Goal: Communication & Community: Participate in discussion

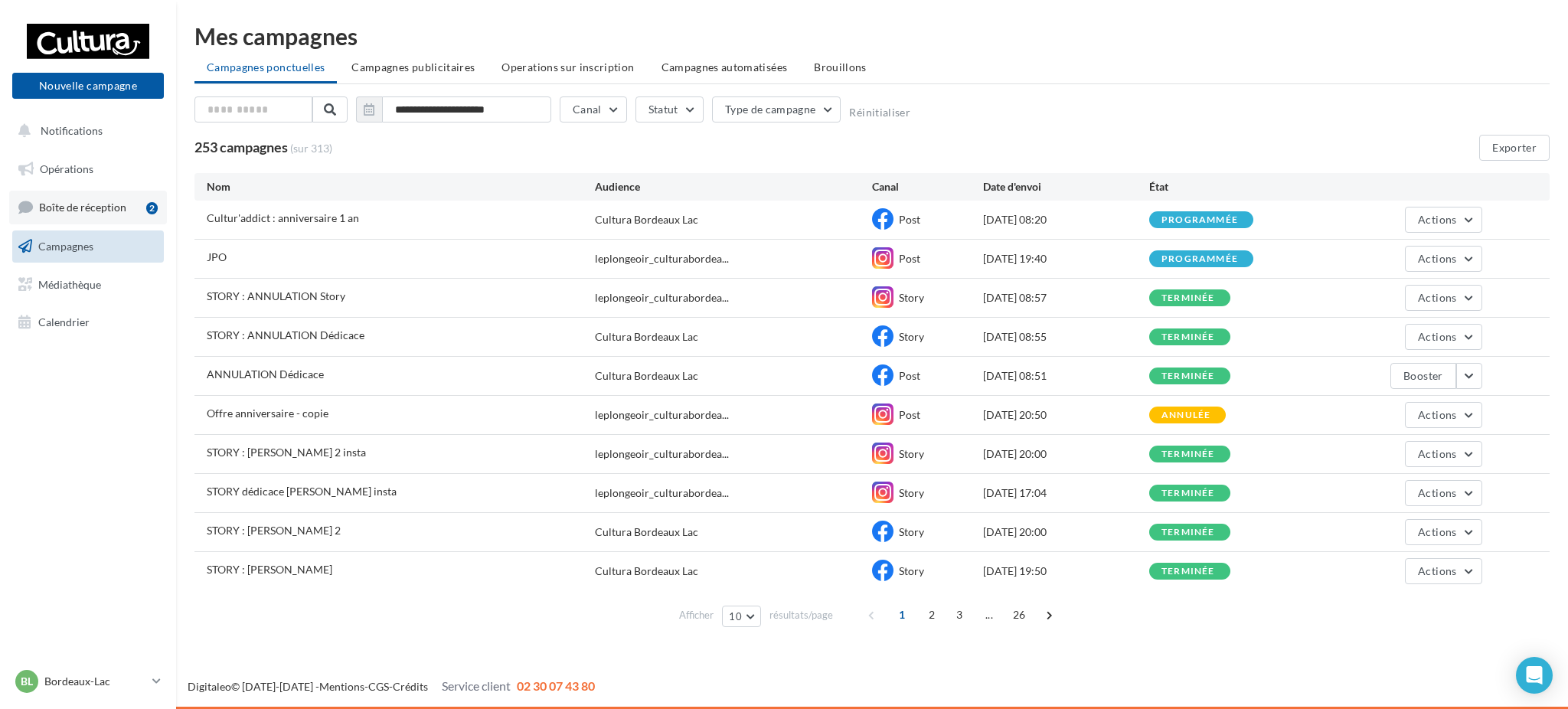
click at [92, 191] on link "Boîte de réception 2" at bounding box center [88, 206] width 157 height 33
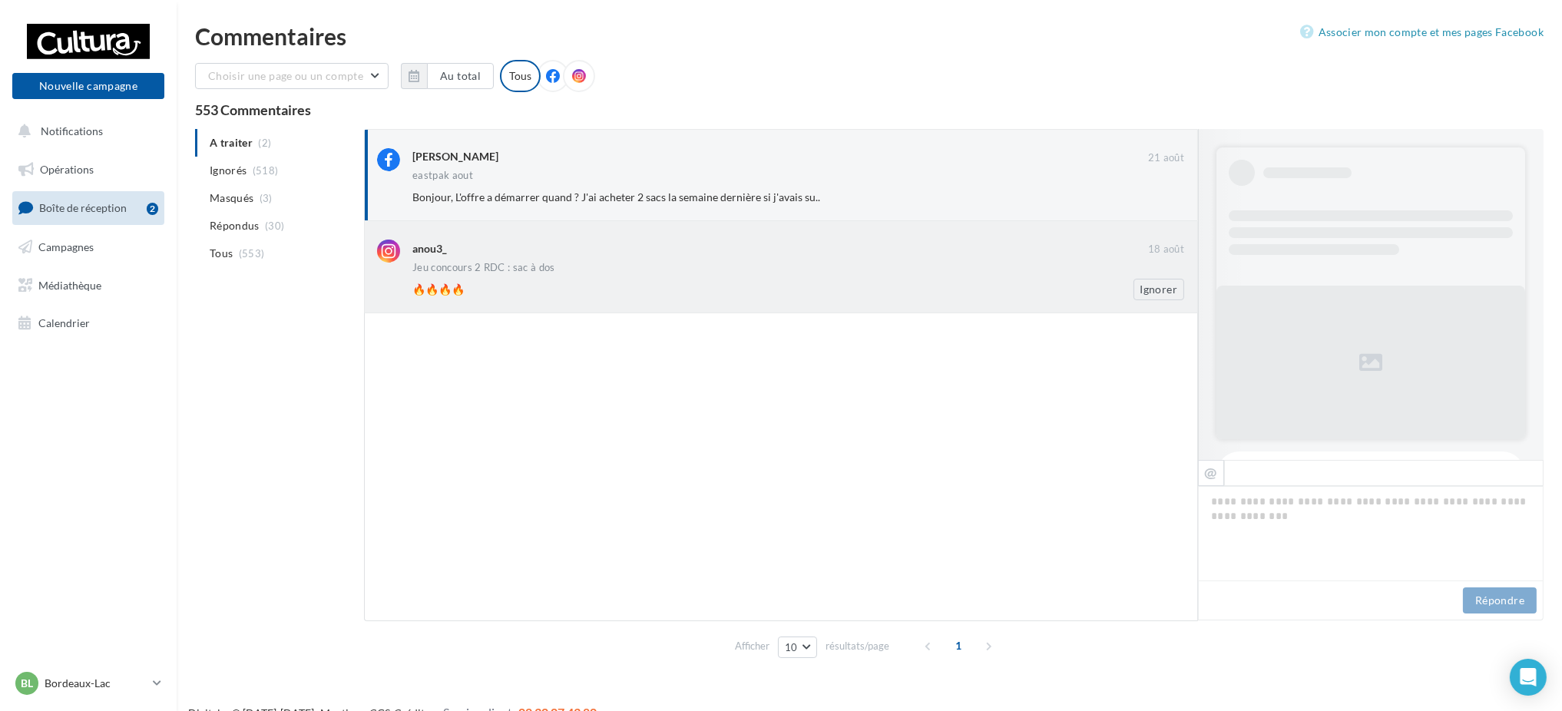
click at [670, 293] on div "🔥🔥🔥🔥" at bounding box center [748, 289] width 672 height 15
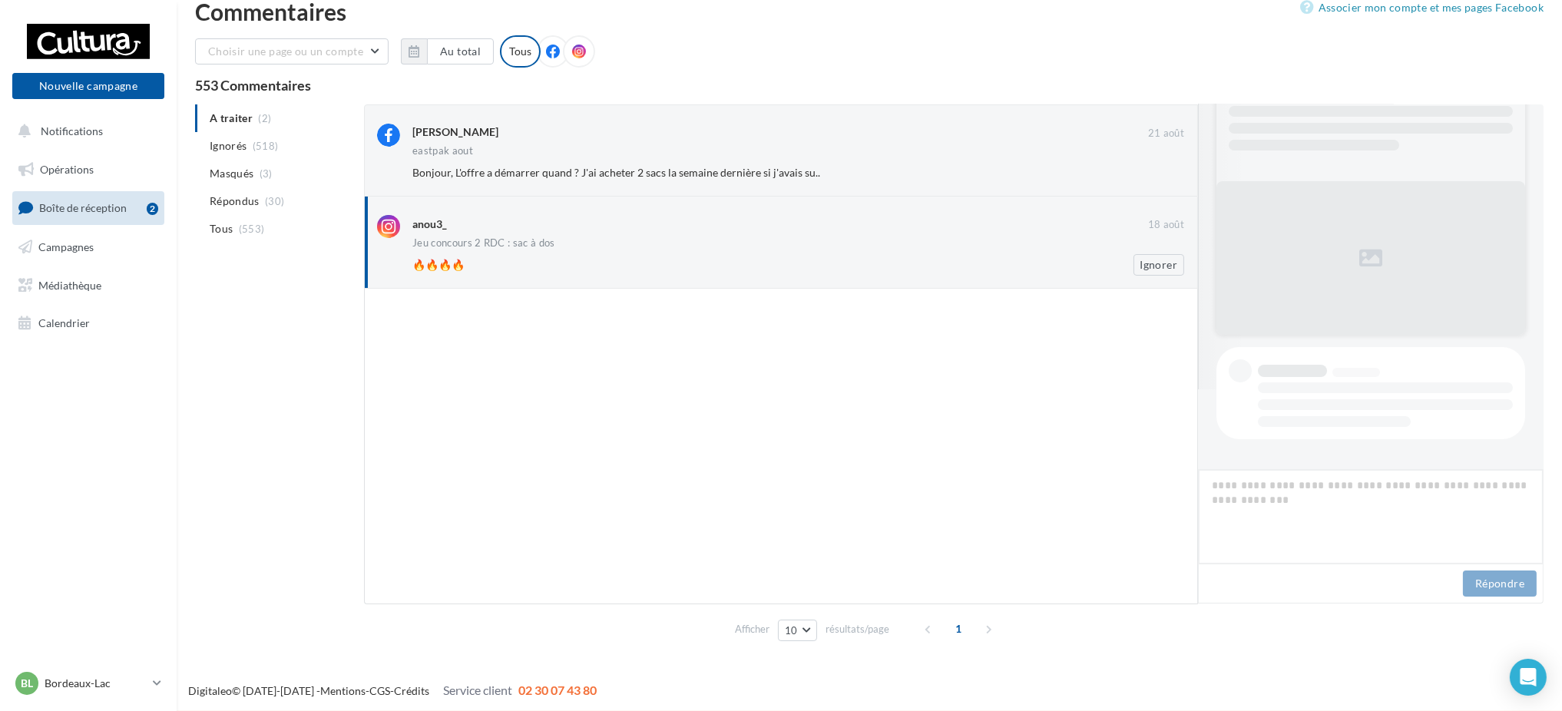
scroll to position [735, 0]
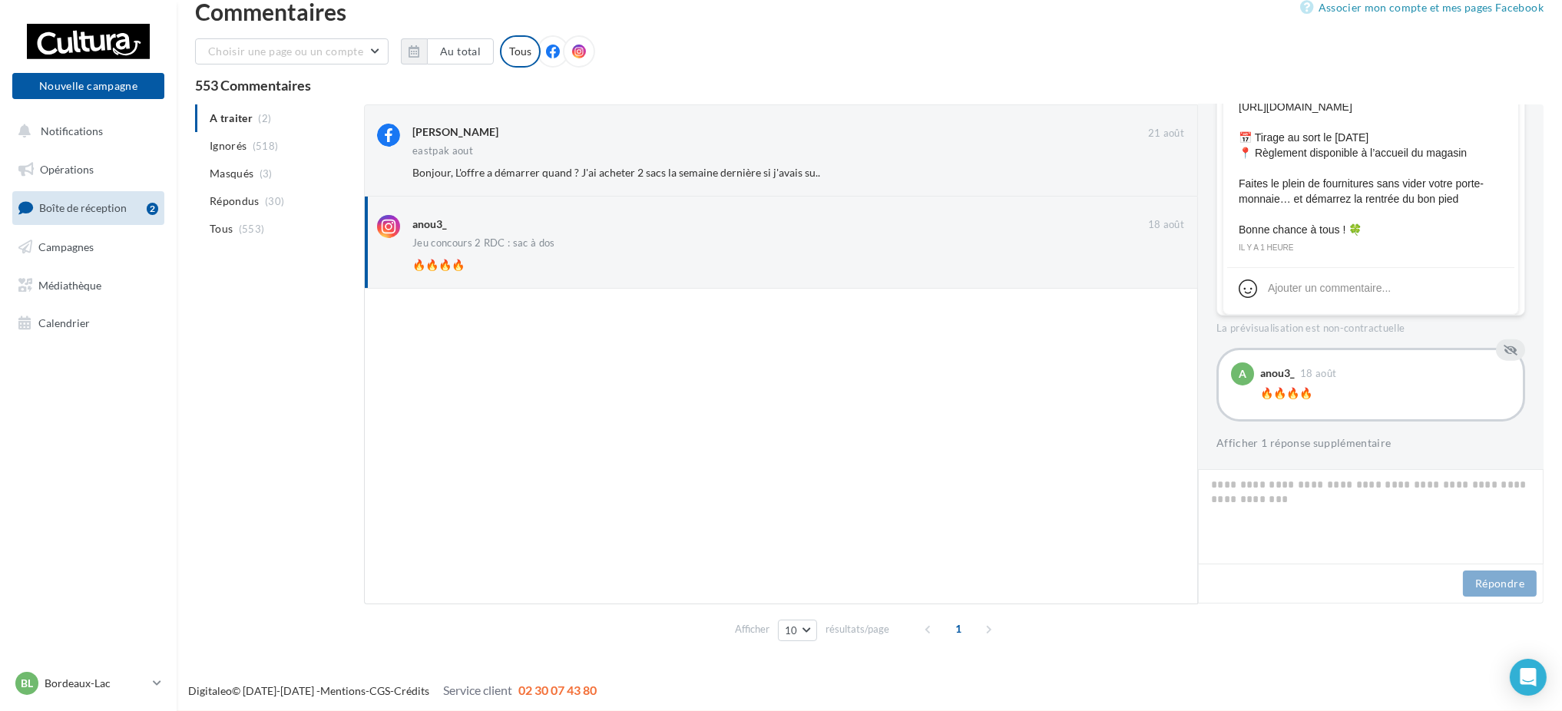
click at [1365, 363] on div "anou3_ [DATE]" at bounding box center [1385, 374] width 250 height 23
click at [1310, 402] on div "anou3_ [DATE] 🔥🔥🔥🔥" at bounding box center [1385, 385] width 250 height 45
click at [1298, 449] on button "Afficher 1 réponse supplémentaire" at bounding box center [1304, 443] width 175 height 18
click at [1294, 487] on textarea at bounding box center [1371, 516] width 346 height 95
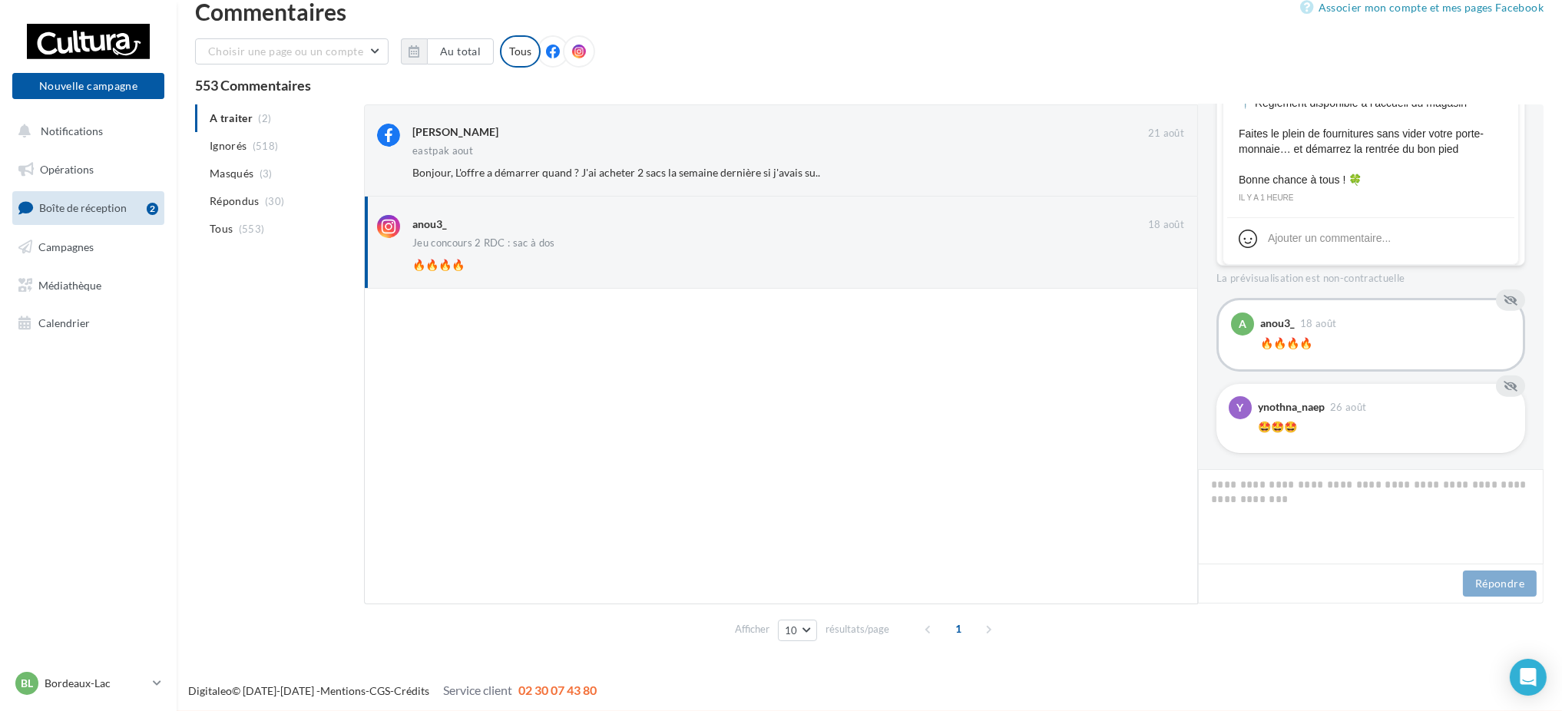
click at [1346, 442] on div "y ynothna_naep [DATE] 🤩🤩🤩" at bounding box center [1371, 418] width 309 height 69
click at [1273, 485] on textarea at bounding box center [1371, 516] width 346 height 95
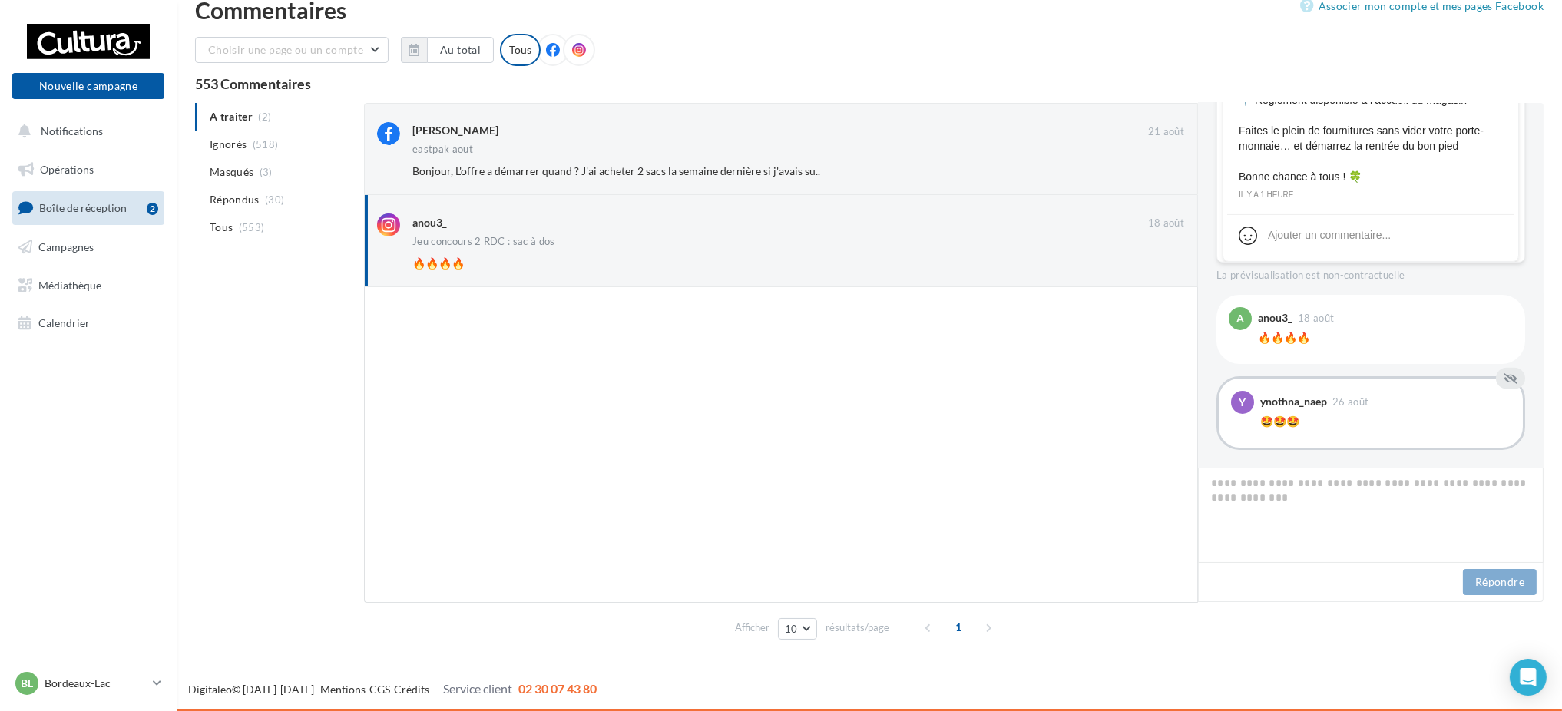
scroll to position [784, 0]
click at [924, 487] on div at bounding box center [781, 445] width 834 height 316
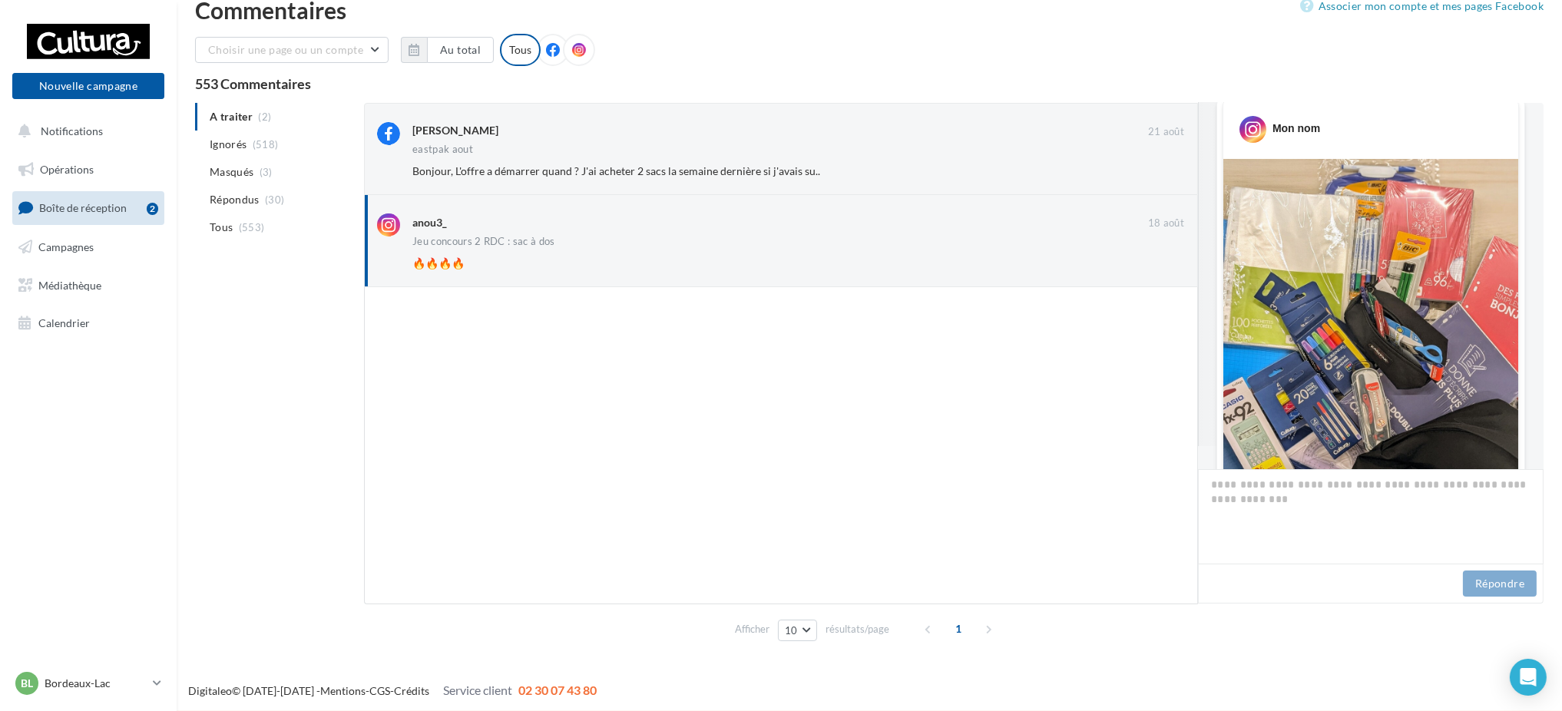
scroll to position [0, 0]
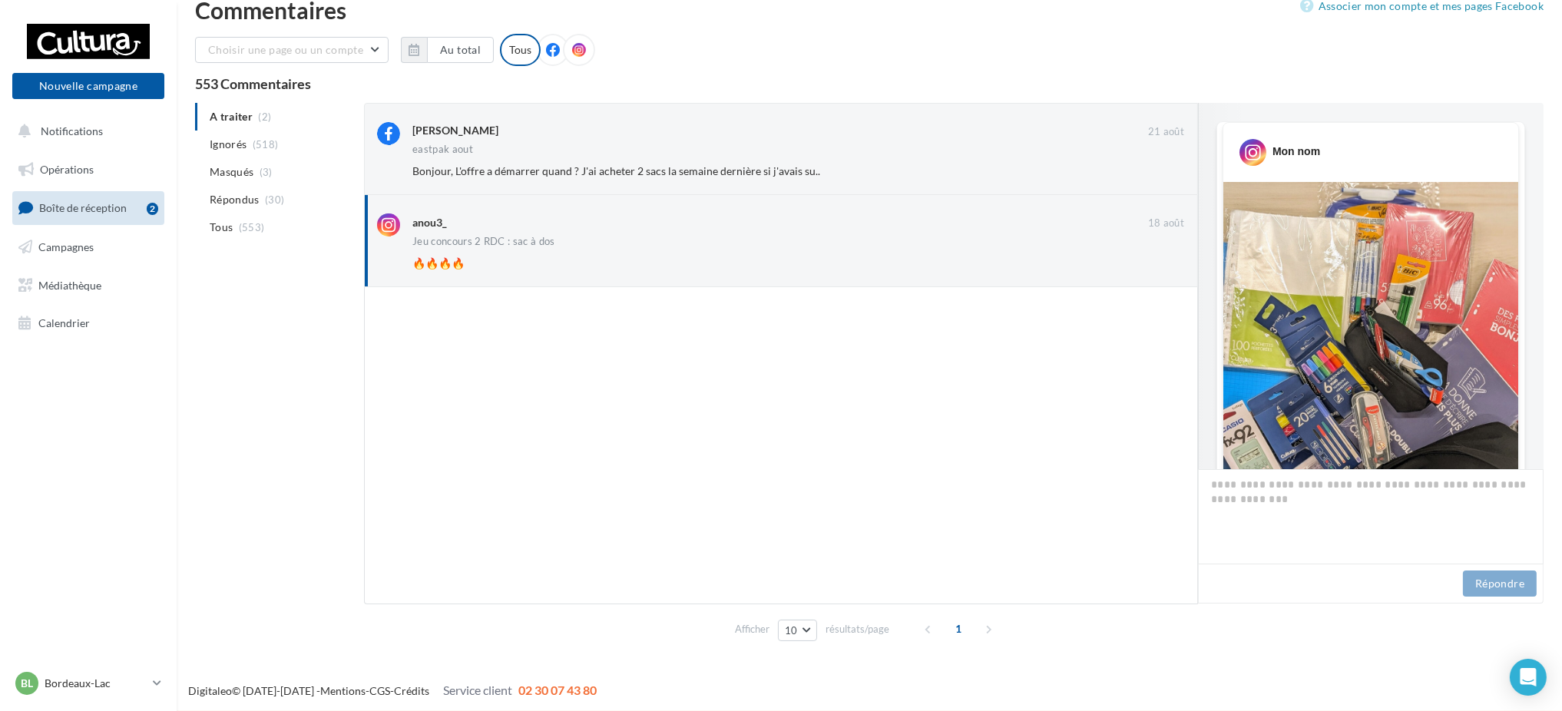
click at [525, 390] on div at bounding box center [781, 445] width 834 height 317
drag, startPoint x: 1060, startPoint y: 399, endPoint x: 973, endPoint y: 392, distance: 87.1
click at [1061, 400] on div at bounding box center [781, 445] width 834 height 317
click at [234, 452] on div "A traiter (2) Ignorés (518) [GEOGRAPHIC_DATA] (3) Répondus (30) Tous (553) [PER…" at bounding box center [869, 375] width 1349 height 545
